Goal: Task Accomplishment & Management: Use online tool/utility

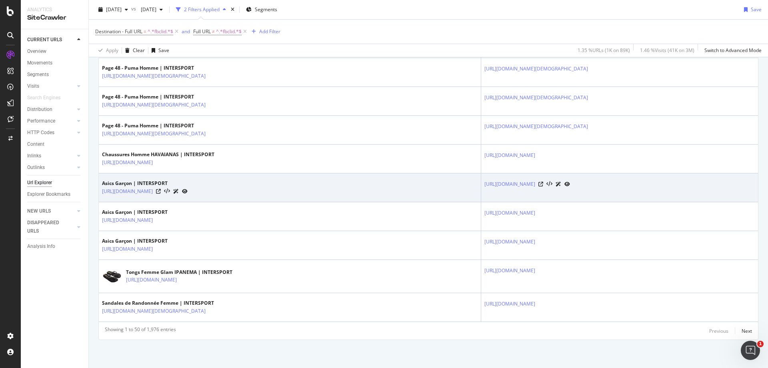
scroll to position [1254, 0]
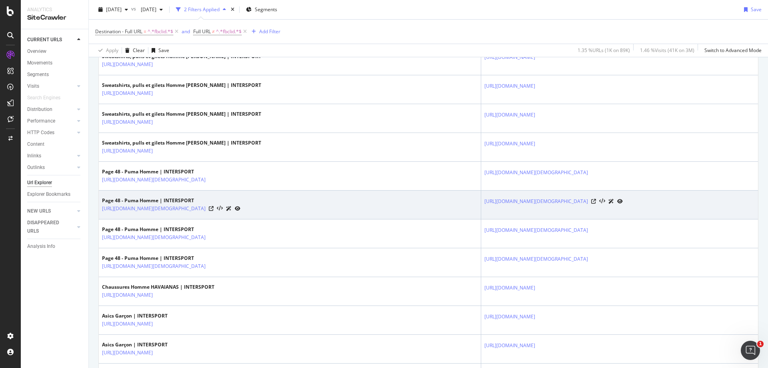
drag, startPoint x: 524, startPoint y: 238, endPoint x: 427, endPoint y: 223, distance: 98.5
click at [481, 219] on td "https://www.intersport.fr/puma-produits/genre~~homme/?fbclid=IwAR12UmYc636PFqOP…" at bounding box center [619, 205] width 277 height 29
copy link "https://www.intersport.fr/puma-produits/genre~~homme/?fbclid=IwAR12UmYc636PFqOP…"
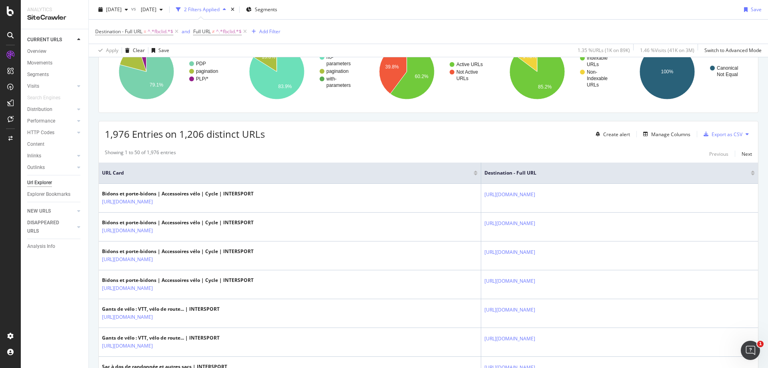
scroll to position [80, 0]
click at [716, 133] on div "Export as CSV" at bounding box center [727, 133] width 31 height 7
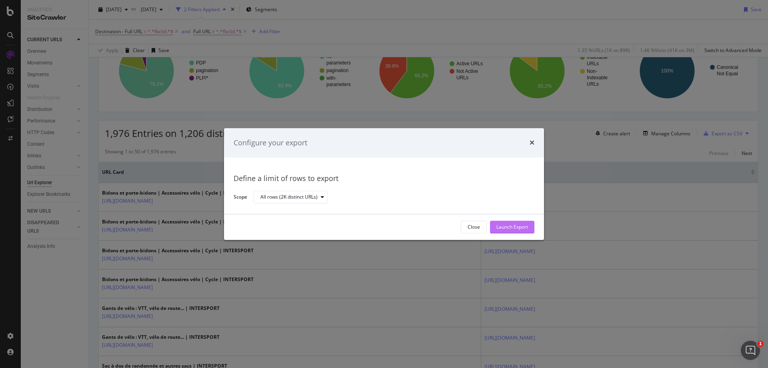
click at [518, 230] on div "Launch Export" at bounding box center [513, 227] width 32 height 7
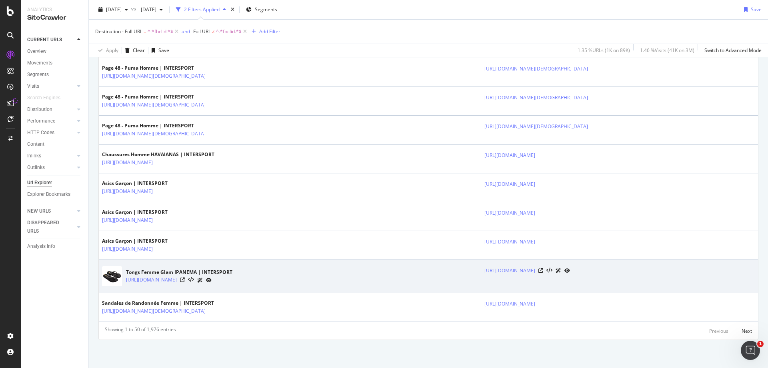
scroll to position [1414, 0]
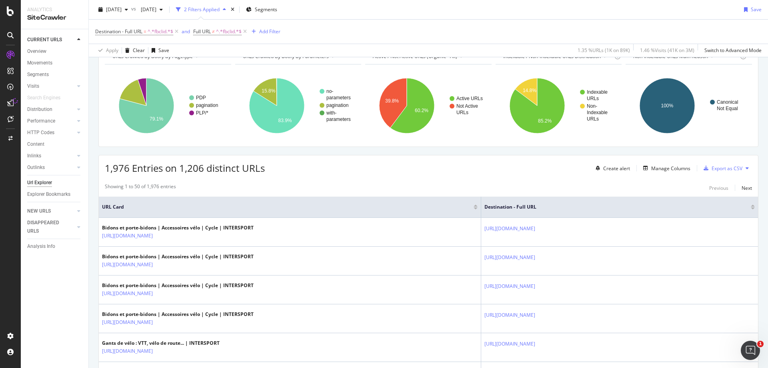
scroll to position [0, 0]
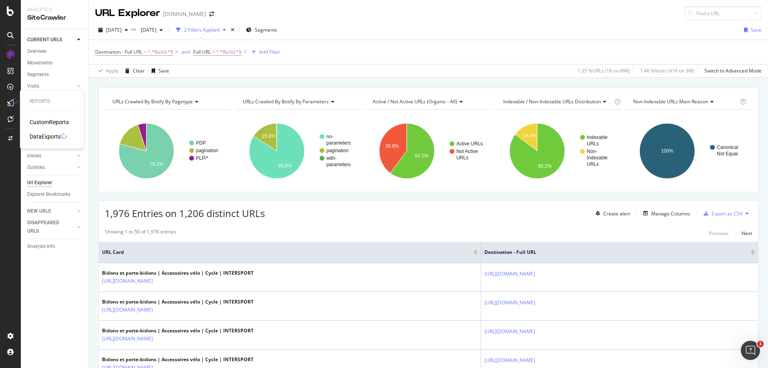
click at [54, 136] on div "DataExports" at bounding box center [45, 136] width 31 height 8
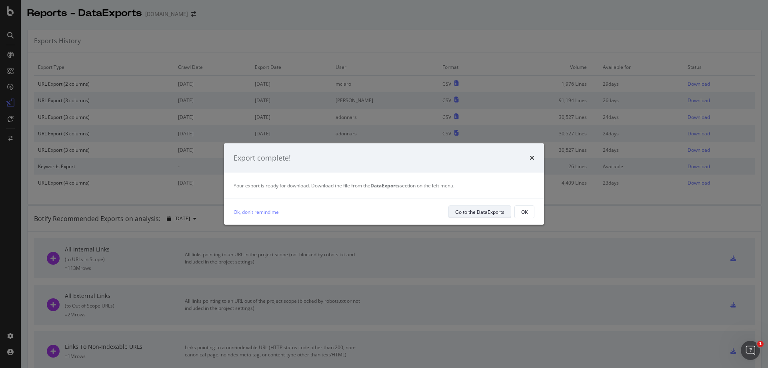
click at [494, 215] on div "Go to the DataExports" at bounding box center [479, 212] width 49 height 7
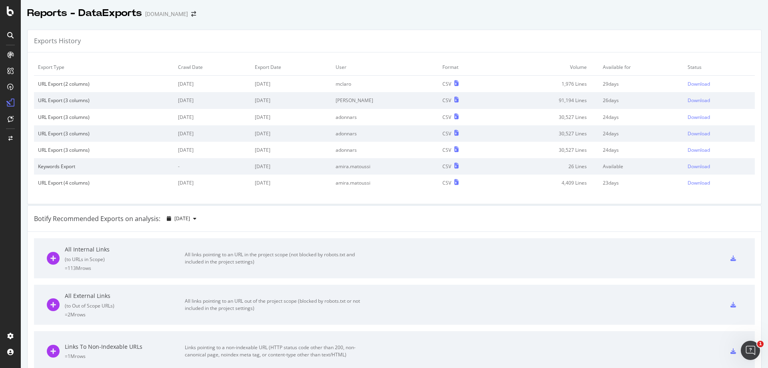
drag, startPoint x: 760, startPoint y: 0, endPoint x: 588, endPoint y: 10, distance: 172.4
click at [588, 10] on div "Reports - DataExports www.intersport.fr" at bounding box center [395, 10] width 748 height 20
click at [690, 83] on div "Download" at bounding box center [699, 83] width 22 height 7
click at [109, 207] on div "Botify Recommended Exports on analysis: 2025 Sep. 4th" at bounding box center [395, 219] width 734 height 26
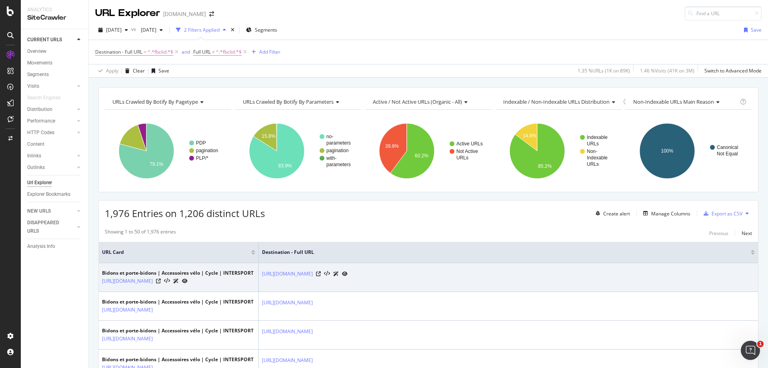
drag, startPoint x: 345, startPoint y: 290, endPoint x: 331, endPoint y: 287, distance: 14.0
click at [331, 287] on td "https://www.intersport.fr/sports/cycle/accessoires-du-velo/bidons-et-porte-bido…" at bounding box center [509, 277] width 500 height 29
drag, startPoint x: 64, startPoint y: 282, endPoint x: 112, endPoint y: 280, distance: 48.1
click at [64, 282] on div "CURRENT URLS Overview Movements Segments Visits Analysis Orphan URLs Search Eng…" at bounding box center [55, 198] width 68 height 339
click at [293, 273] on link "https://www.intersport.fr/sports/cycle/accessoires-du-velo/bidons-et-porte-bido…" at bounding box center [287, 274] width 51 height 8
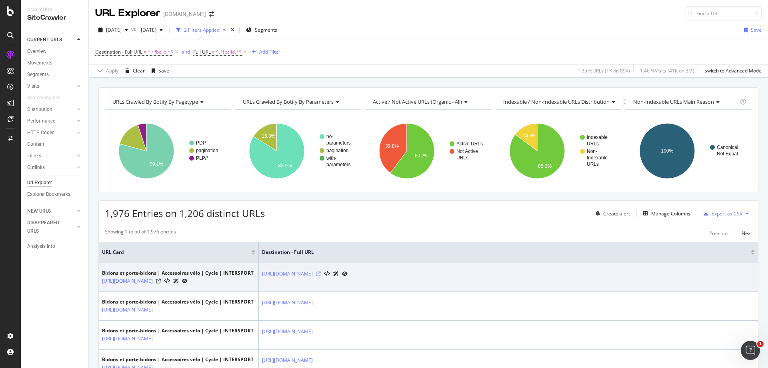
click at [321, 275] on icon at bounding box center [318, 273] width 5 height 5
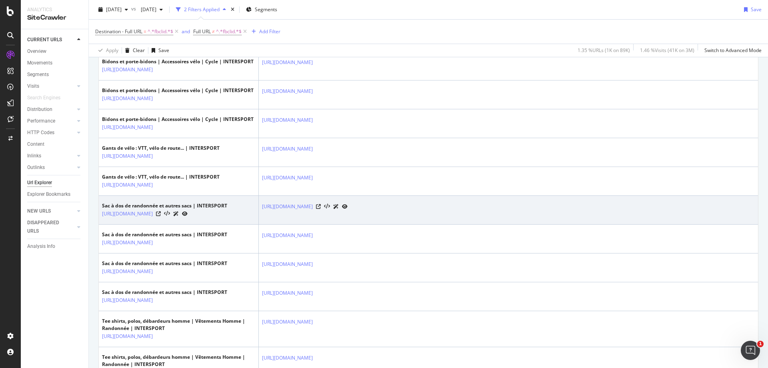
scroll to position [480, 0]
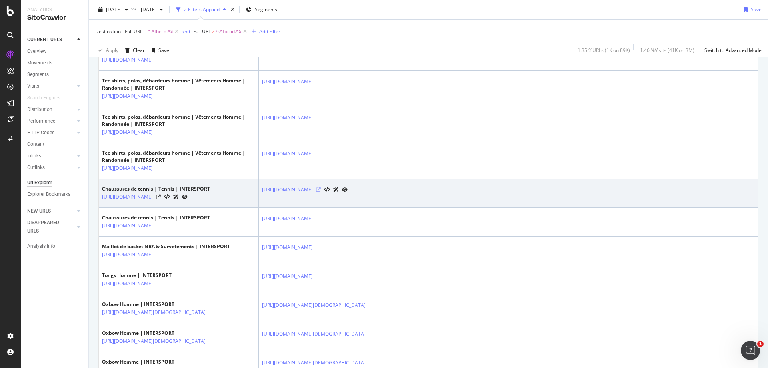
click at [321, 192] on icon at bounding box center [318, 189] width 5 height 5
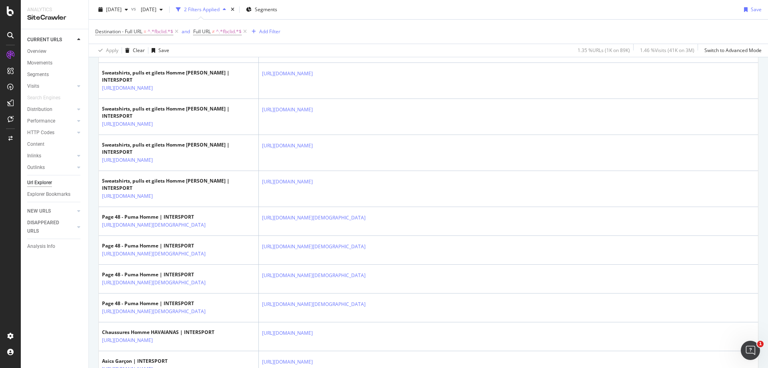
scroll to position [1401, 0]
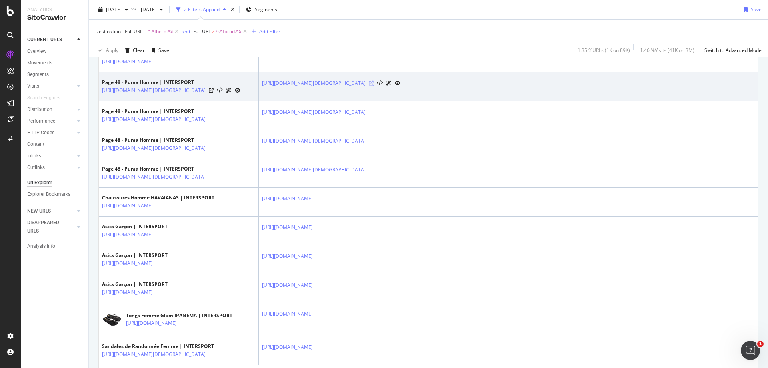
click at [374, 86] on icon at bounding box center [371, 83] width 5 height 5
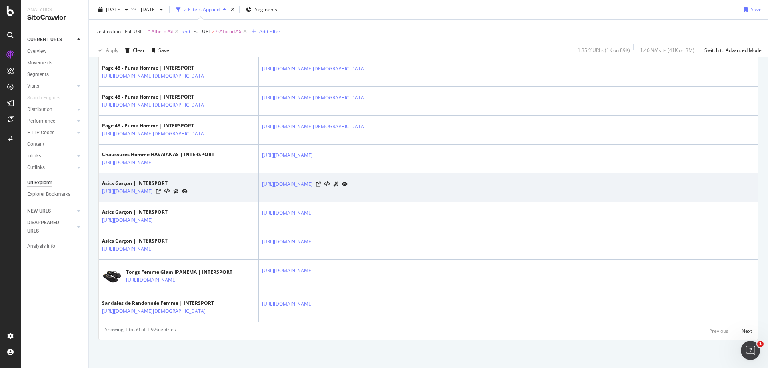
scroll to position [1723, 0]
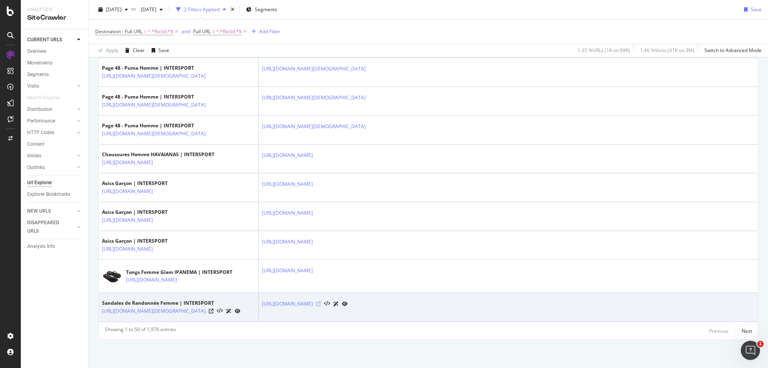
click at [321, 301] on icon at bounding box center [318, 303] width 5 height 5
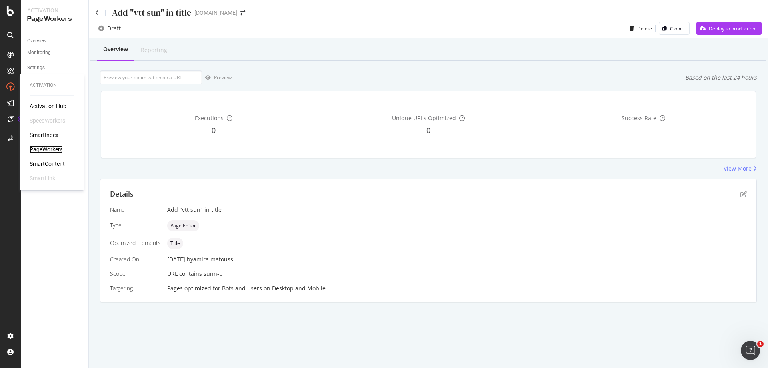
click at [46, 150] on div "PageWorkers" at bounding box center [46, 149] width 33 height 8
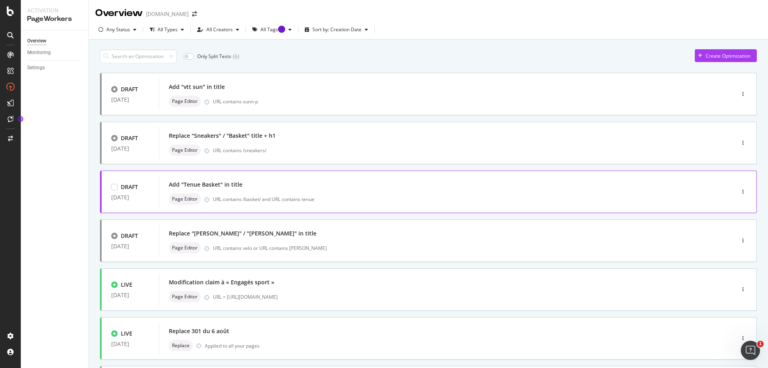
click at [253, 191] on div "Add "Tenue Basket" in title Page Editor URL contains /basket/ and URL contains …" at bounding box center [435, 192] width 532 height 26
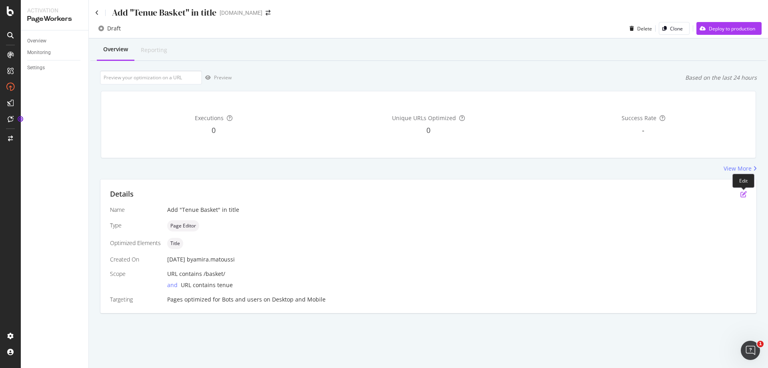
click at [745, 195] on icon "pen-to-square" at bounding box center [744, 194] width 6 height 6
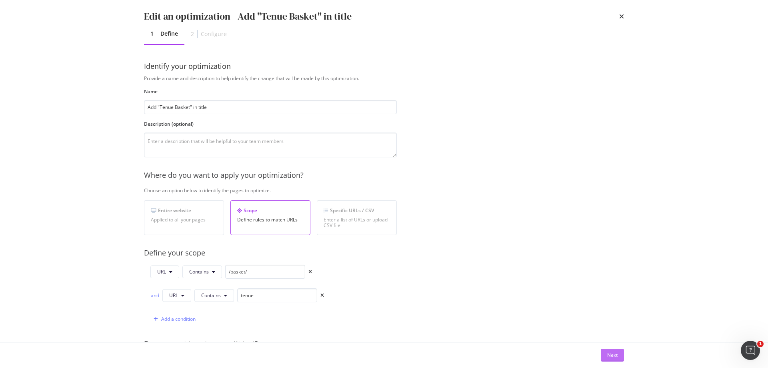
click at [615, 352] on div "Next" at bounding box center [613, 354] width 10 height 7
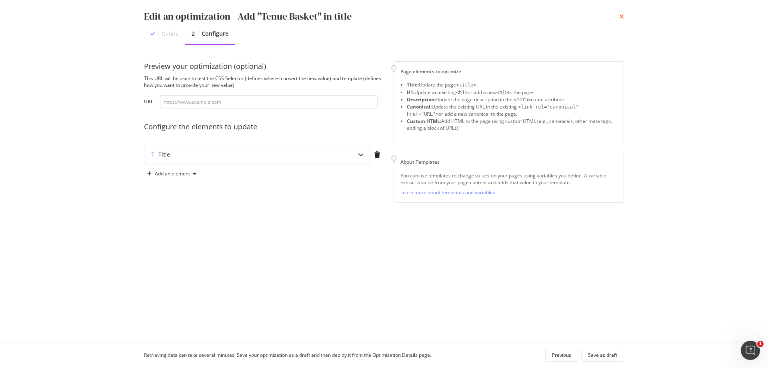
click at [622, 17] on icon "times" at bounding box center [622, 16] width 5 height 6
